Goal: Transaction & Acquisition: Purchase product/service

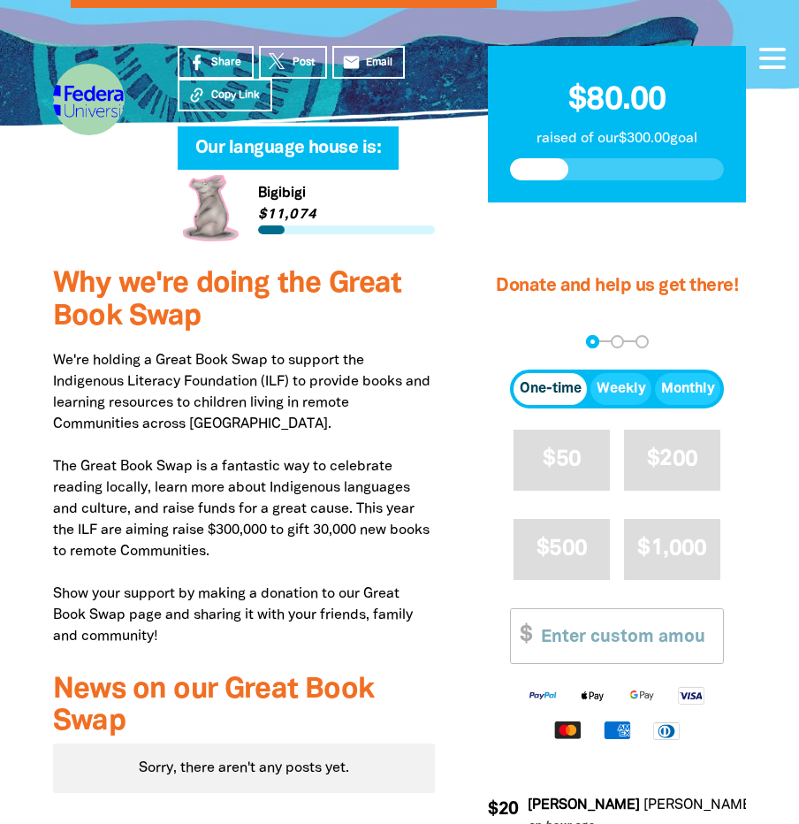
scroll to position [442, 0]
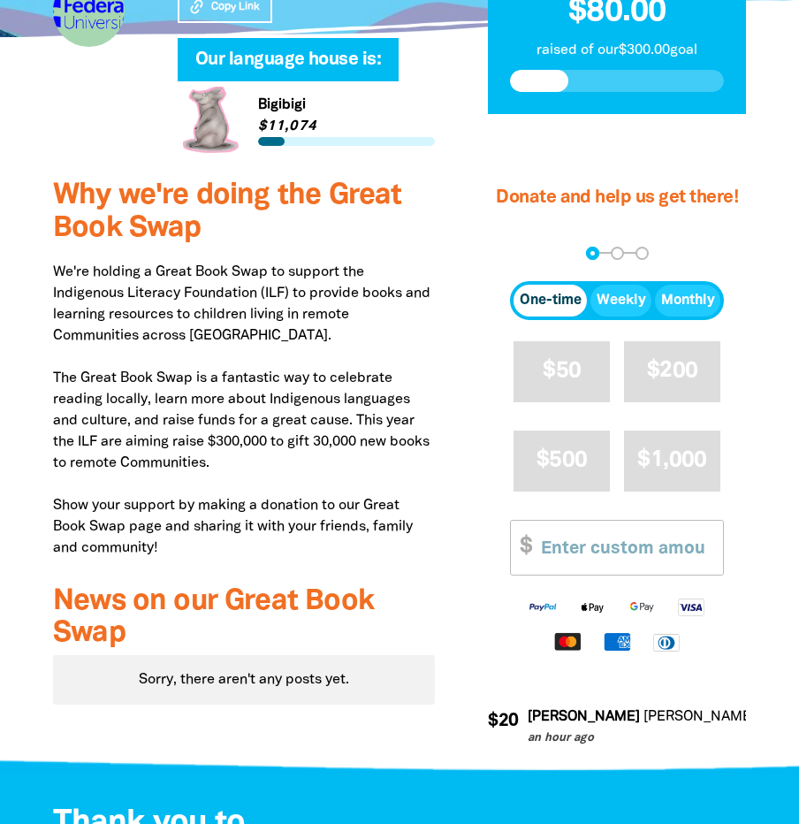
click at [548, 296] on span "One-time" at bounding box center [551, 300] width 62 height 21
click at [541, 547] on input "Other Amount" at bounding box center [626, 548] width 194 height 54
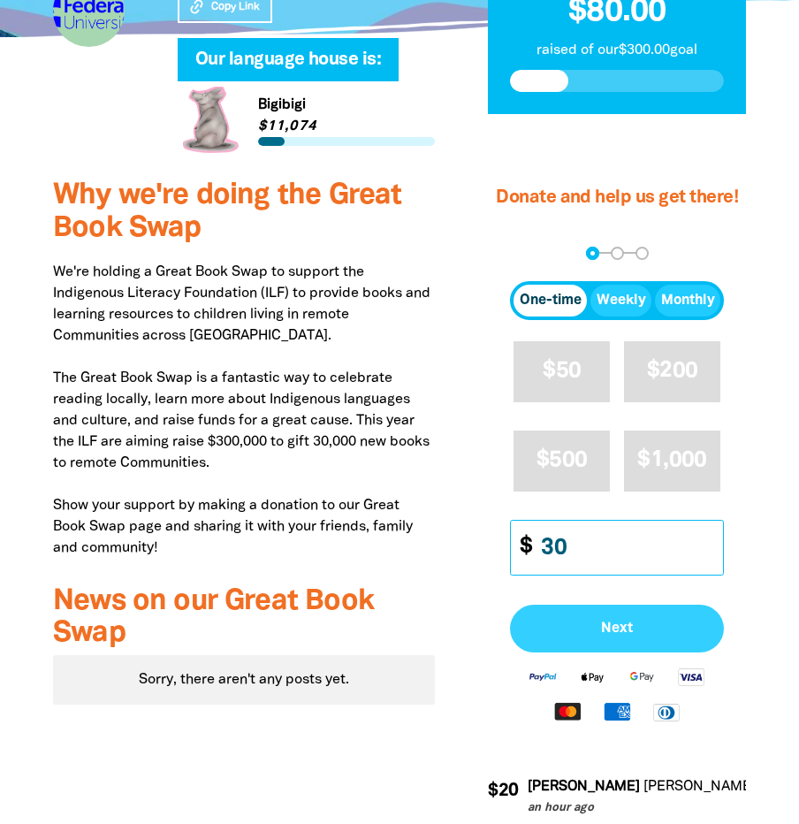
type input "30"
click at [619, 622] on span "Next" at bounding box center [616, 628] width 175 height 14
select select "AU"
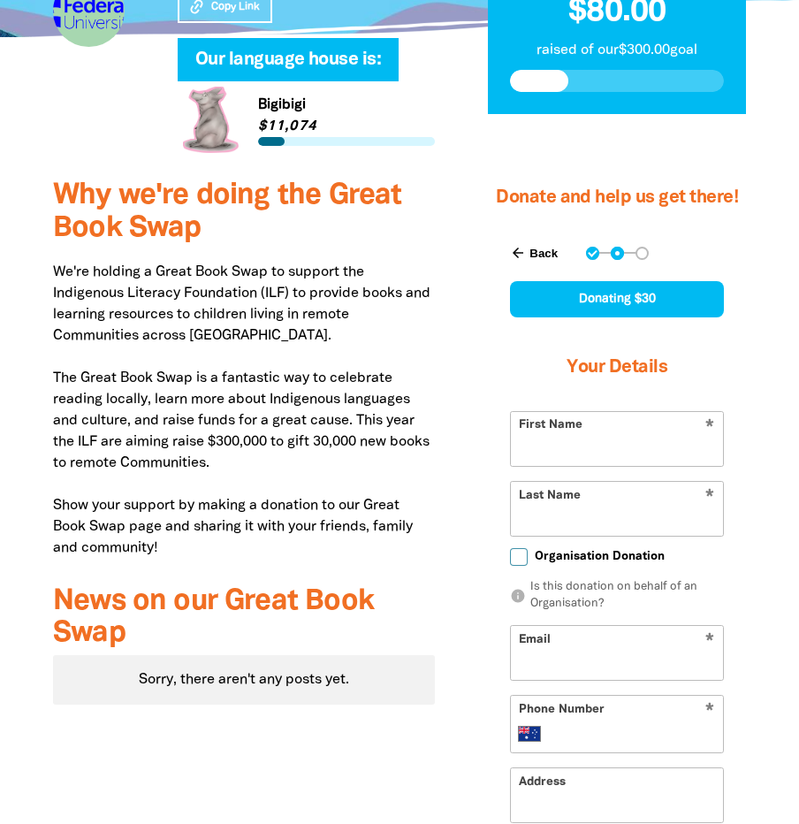
click at [535, 446] on input "First Name" at bounding box center [617, 439] width 212 height 54
type input "[PERSON_NAME]"
type input "[PERSON_NAME][EMAIL_ADDRESS][DOMAIN_NAME]"
type input "[PHONE_NUMBER]"
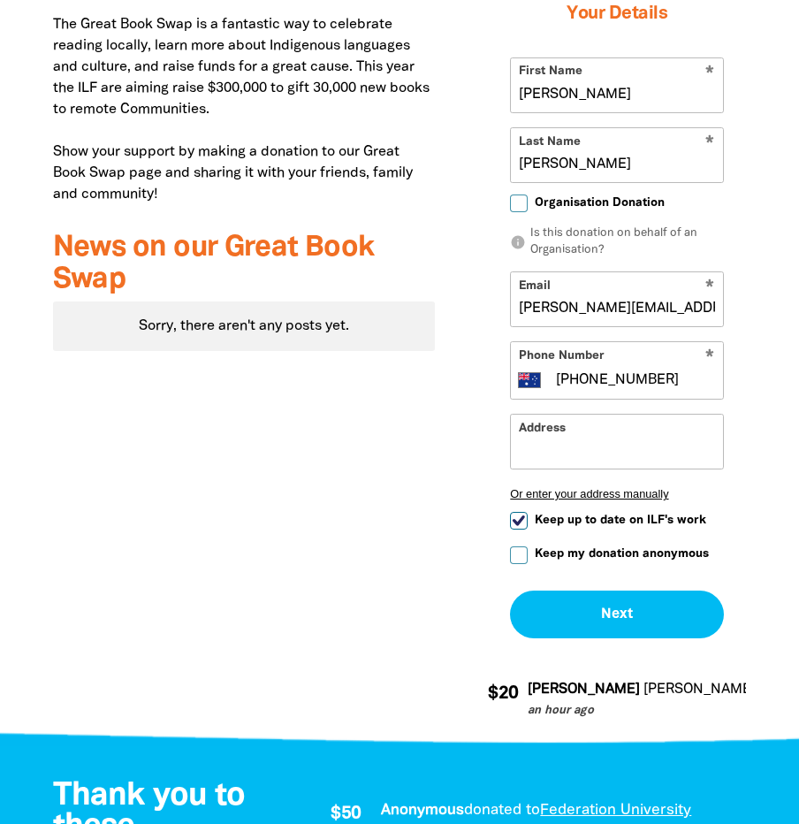
scroll to position [884, 0]
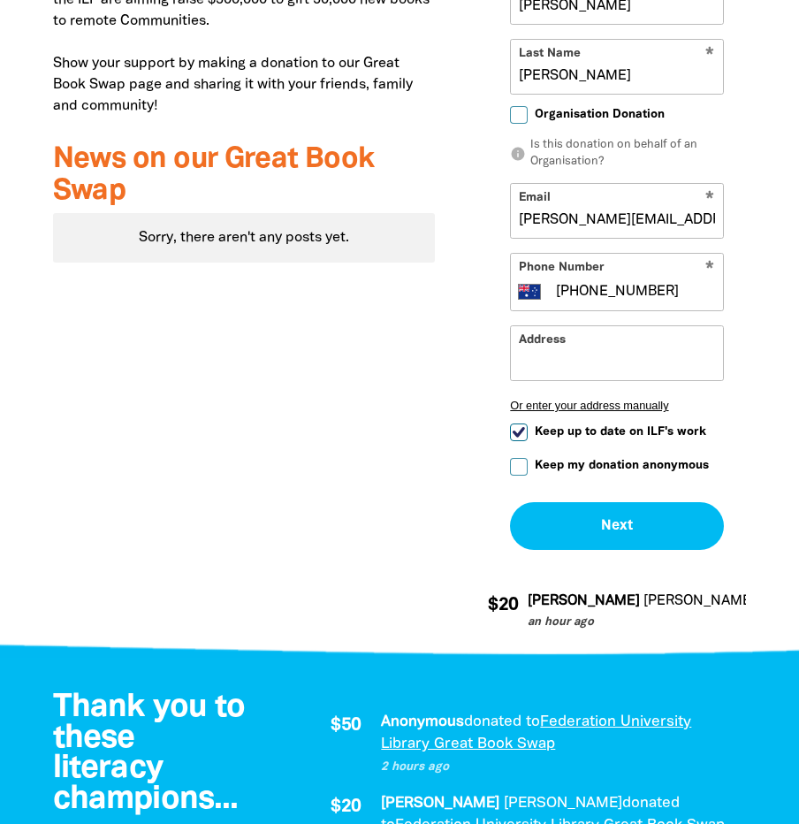
click at [516, 431] on input "Keep up to date on ILF's work" at bounding box center [519, 432] width 18 height 18
checkbox input "false"
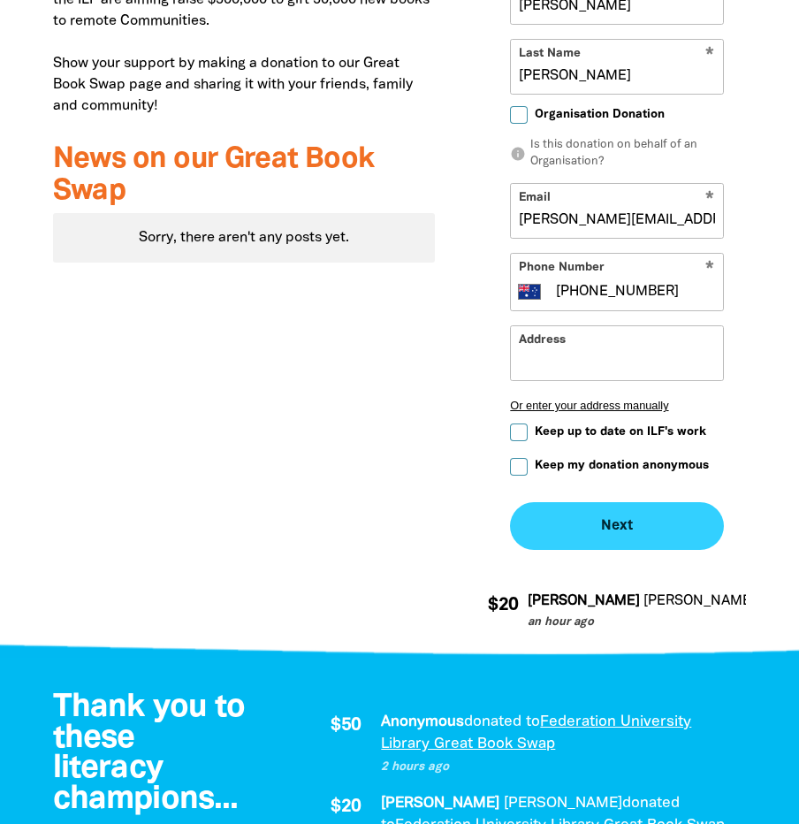
scroll to position [972, 0]
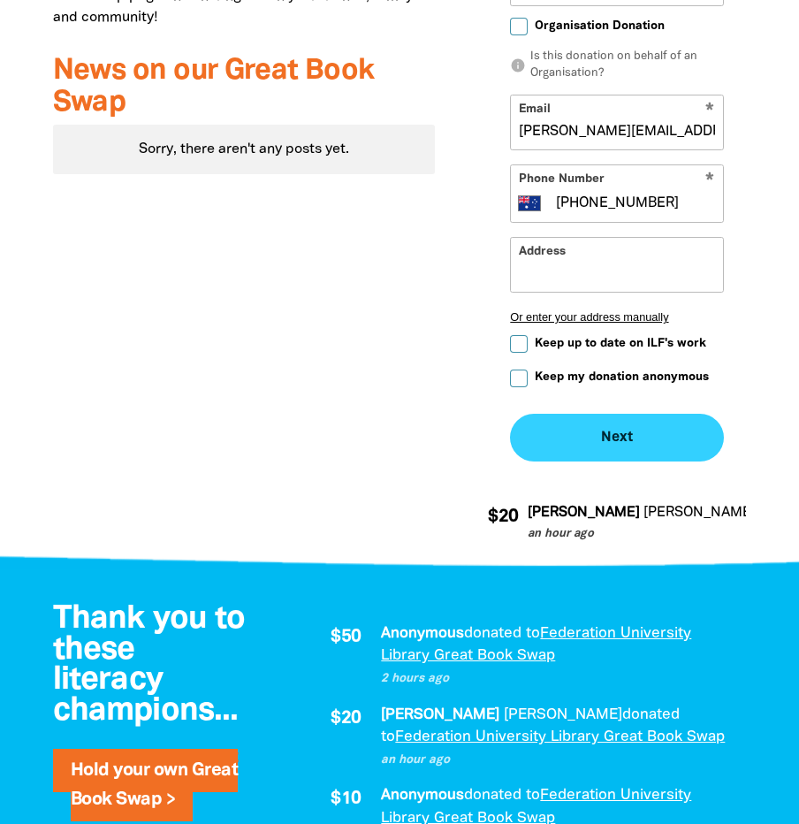
click at [612, 436] on button "Next chevron_right" at bounding box center [617, 438] width 214 height 48
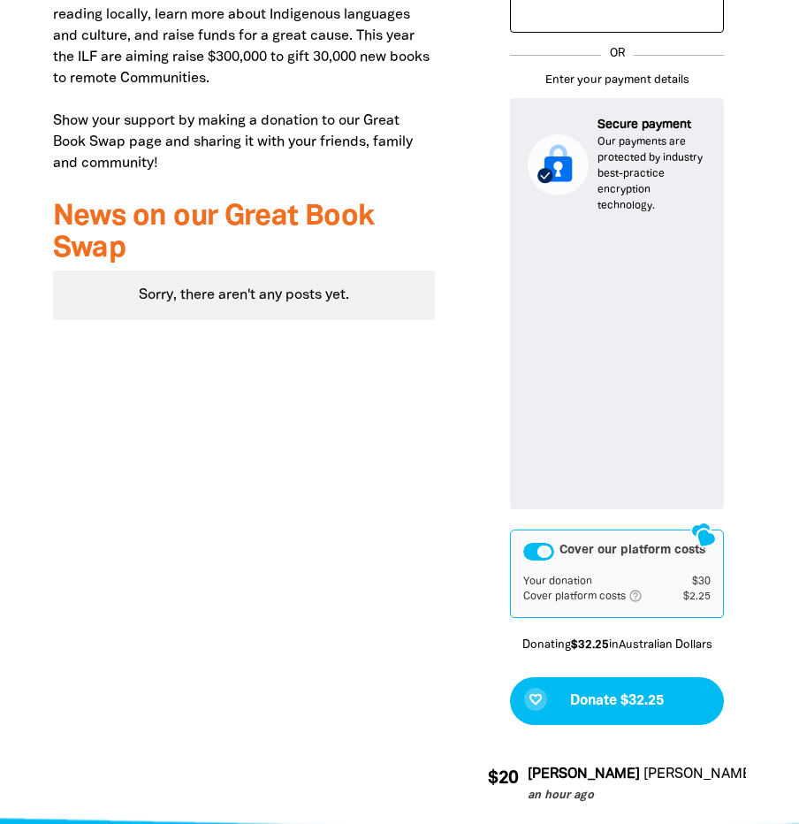
scroll to position [1003, 0]
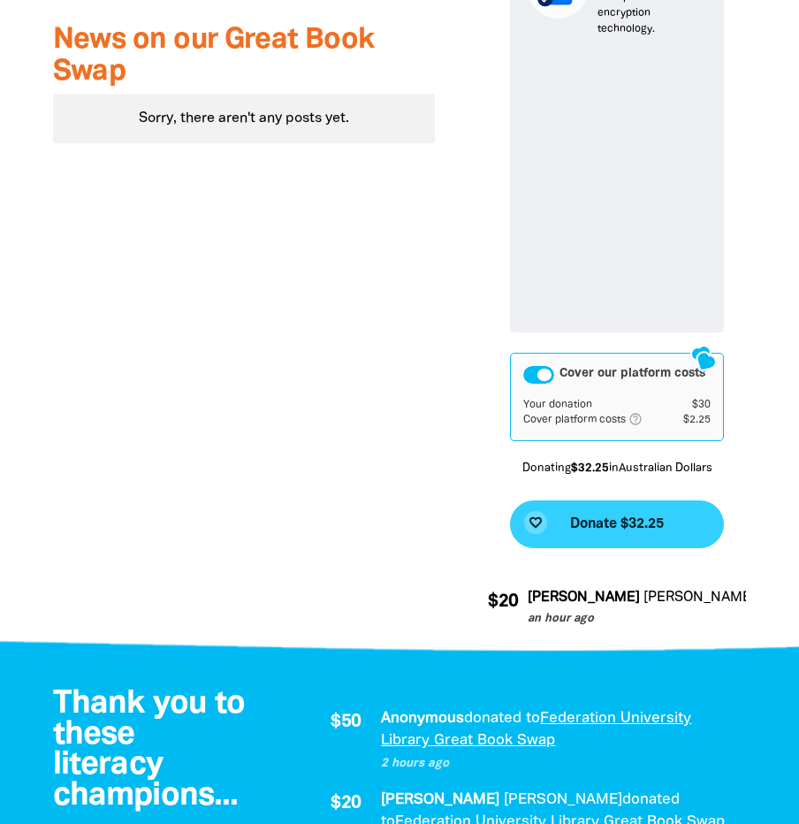
click at [605, 517] on span "Donate $32.25" at bounding box center [617, 524] width 94 height 14
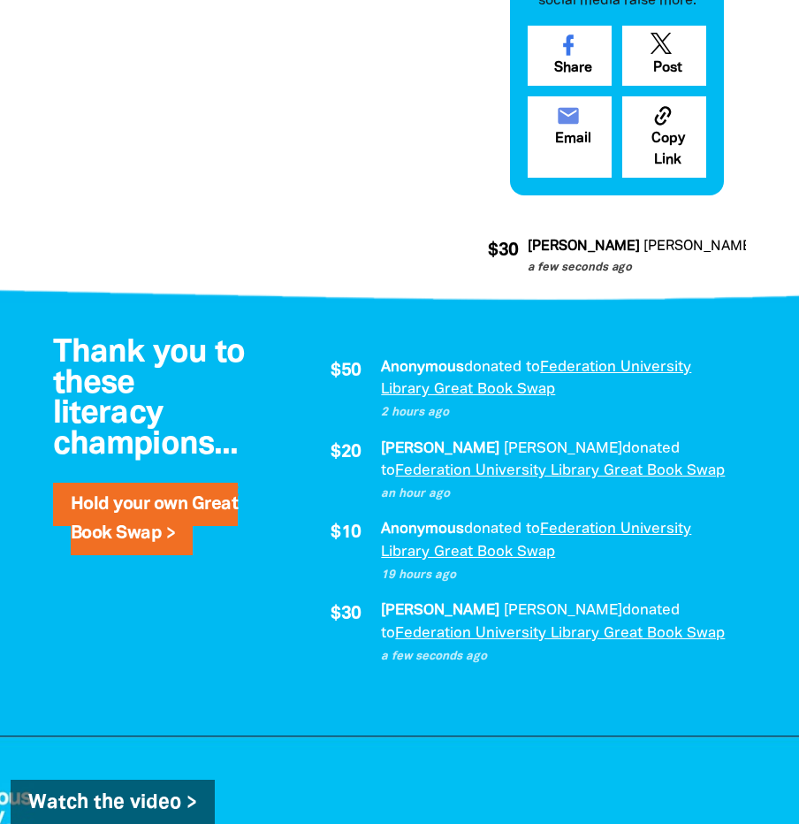
scroll to position [1349, 0]
